Goal: Task Accomplishment & Management: Manage account settings

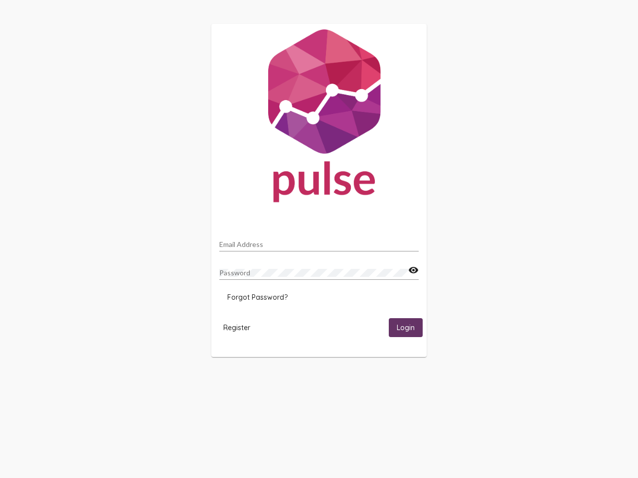
click at [319, 242] on input "Email Address" at bounding box center [318, 245] width 199 height 8
click at [413, 270] on mat-icon "visibility" at bounding box center [413, 270] width 10 height 12
click at [257, 297] on span "Forgot Password?" at bounding box center [257, 297] width 60 height 9
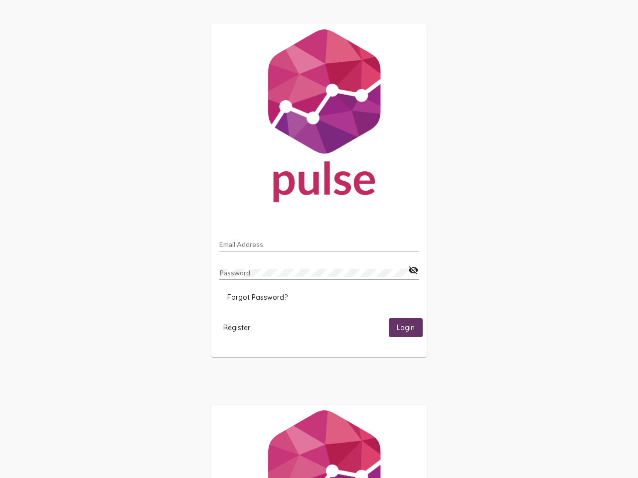
click at [237, 327] on span "Register" at bounding box center [236, 327] width 27 height 9
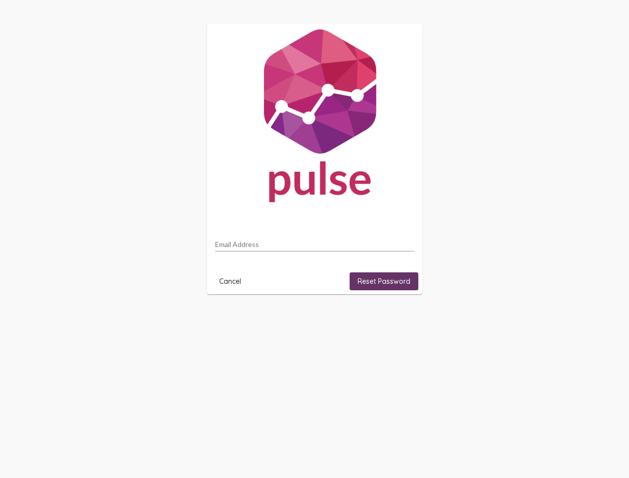
click at [405, 318] on html "Email Address Cancel Reset Password" at bounding box center [314, 159] width 629 height 318
